Goal: Navigation & Orientation: Find specific page/section

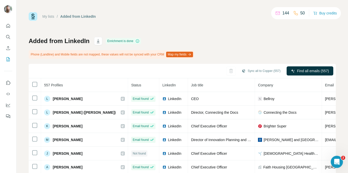
click at [12, 23] on button "Quick start" at bounding box center [8, 25] width 8 height 9
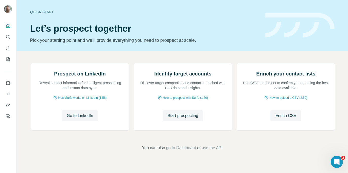
scroll to position [17, 0]
